Goal: Navigation & Orientation: Find specific page/section

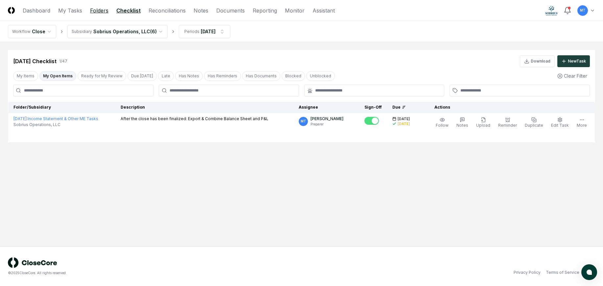
click at [98, 11] on link "Folders" at bounding box center [99, 11] width 18 height 8
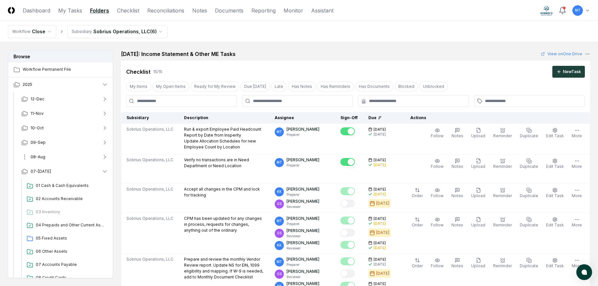
click at [44, 157] on span "08-Aug" at bounding box center [38, 157] width 15 height 6
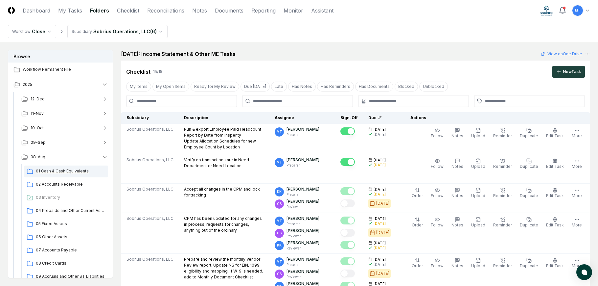
click at [47, 171] on span "01 Cash & Cash Equivalents" at bounding box center [71, 171] width 70 height 6
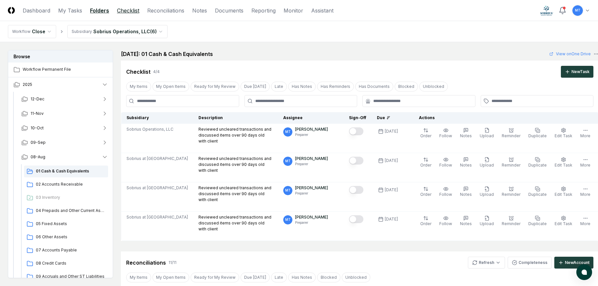
click at [123, 10] on link "Checklist" at bounding box center [128, 11] width 22 height 8
